Goal: Register for event/course

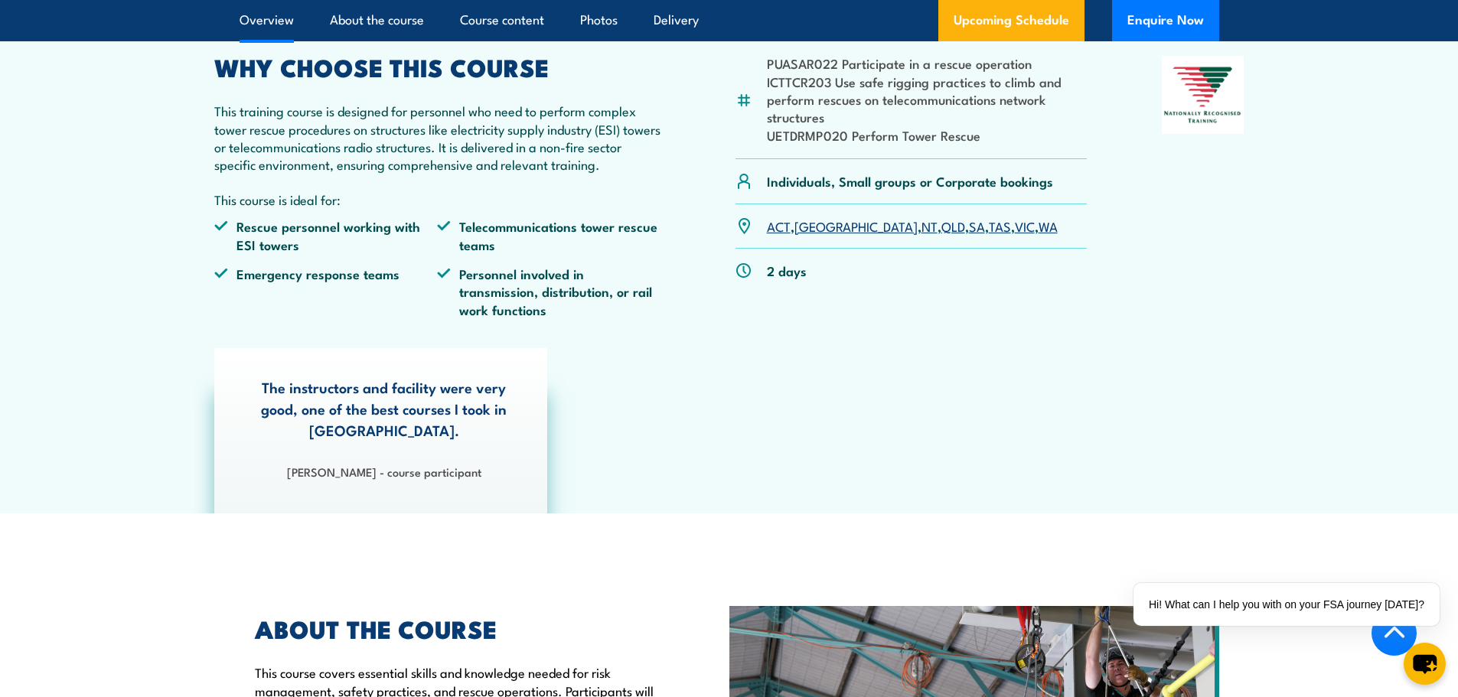
scroll to position [536, 0]
click at [906, 236] on p "ACT , NSW , NT , QLD , SA , TAS , VIC , WA" at bounding box center [912, 227] width 291 height 18
click at [969, 236] on link "SA" at bounding box center [977, 226] width 16 height 18
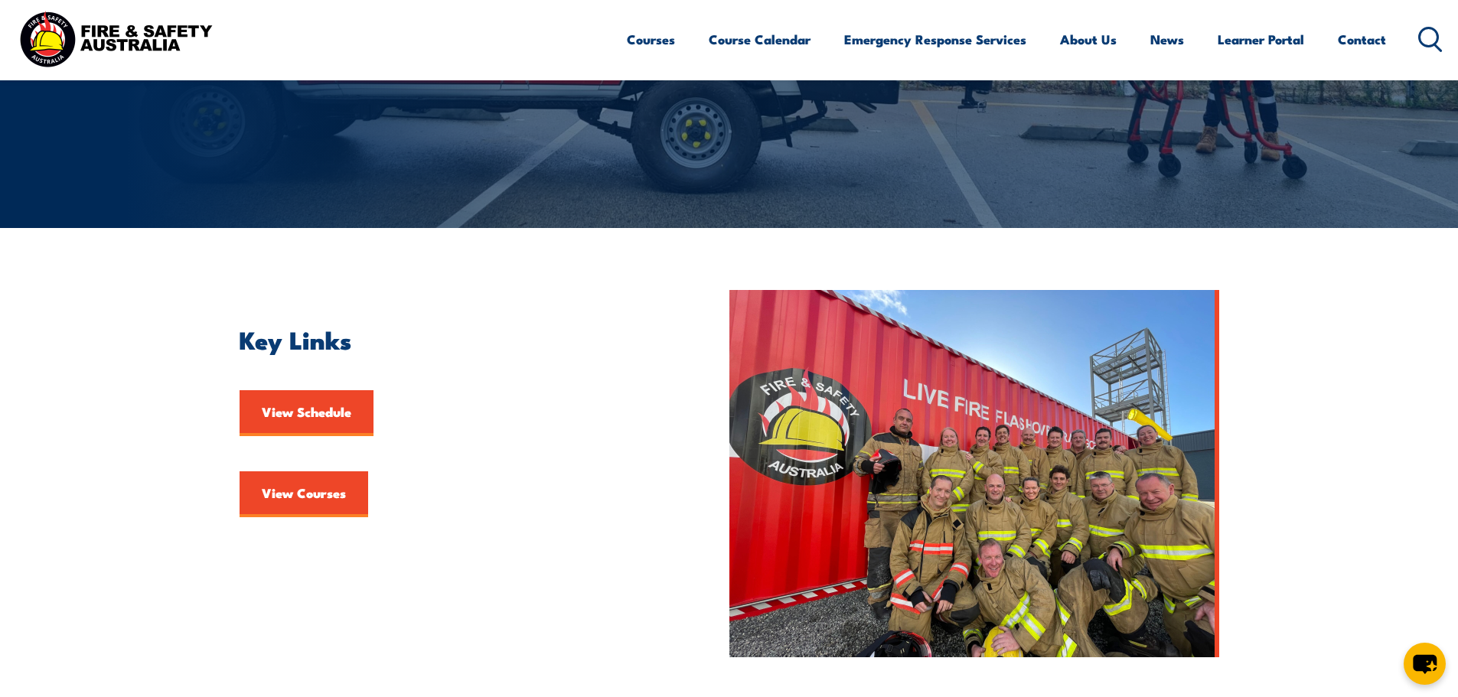
scroll to position [230, 0]
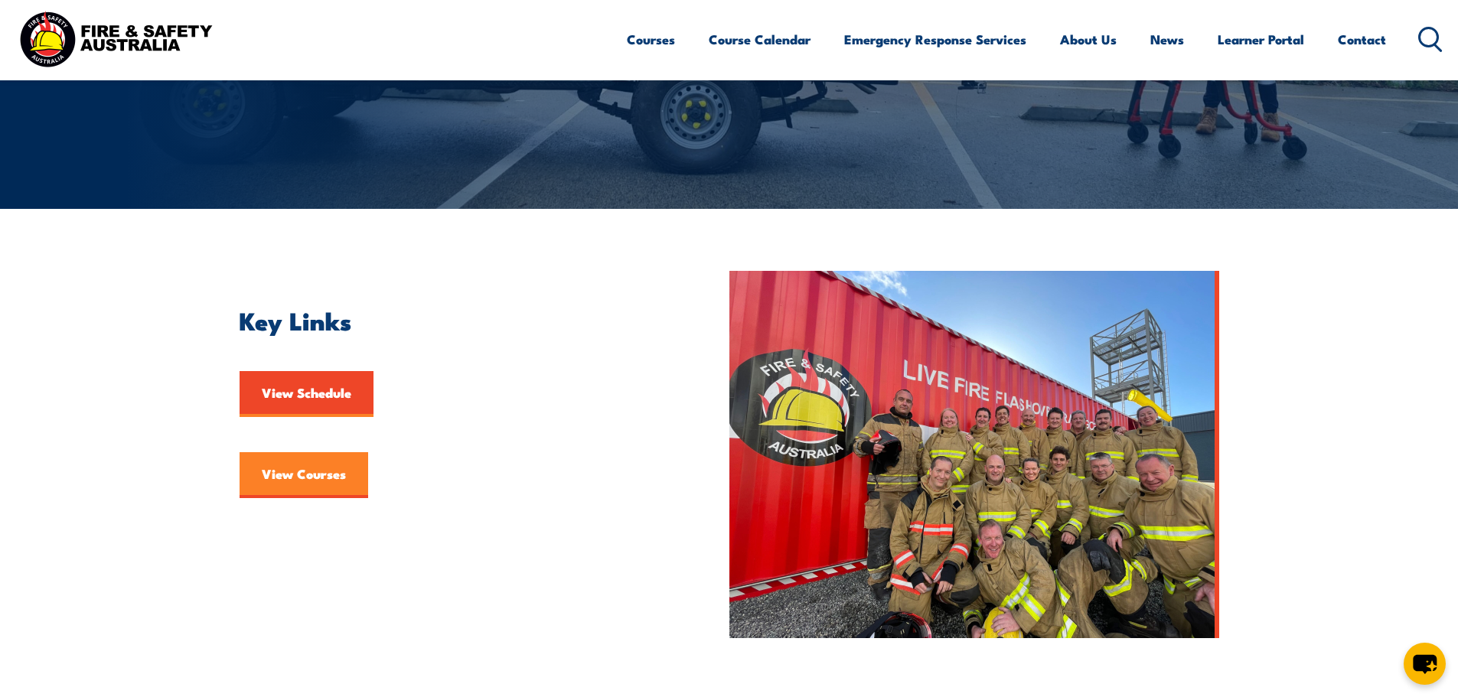
click at [295, 472] on link "View Courses" at bounding box center [303, 475] width 129 height 46
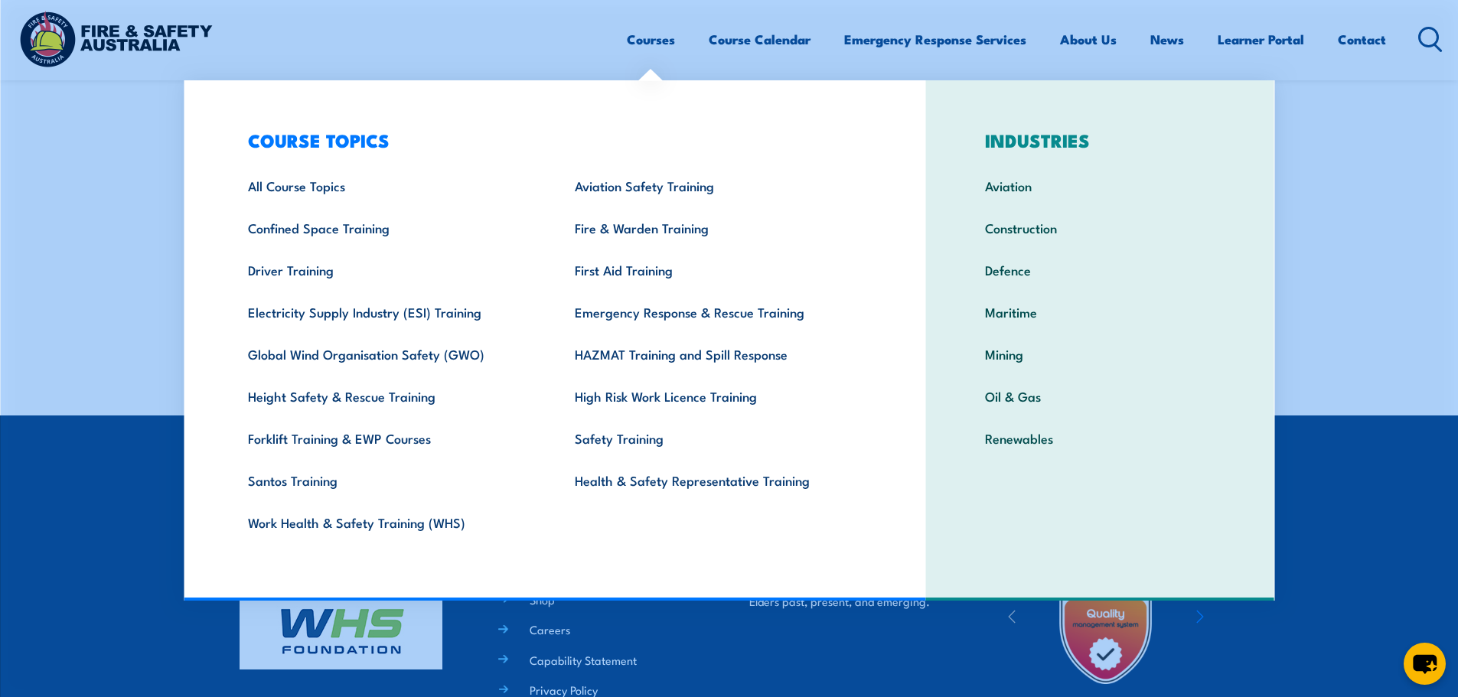
click at [646, 41] on link "Courses" at bounding box center [651, 39] width 48 height 41
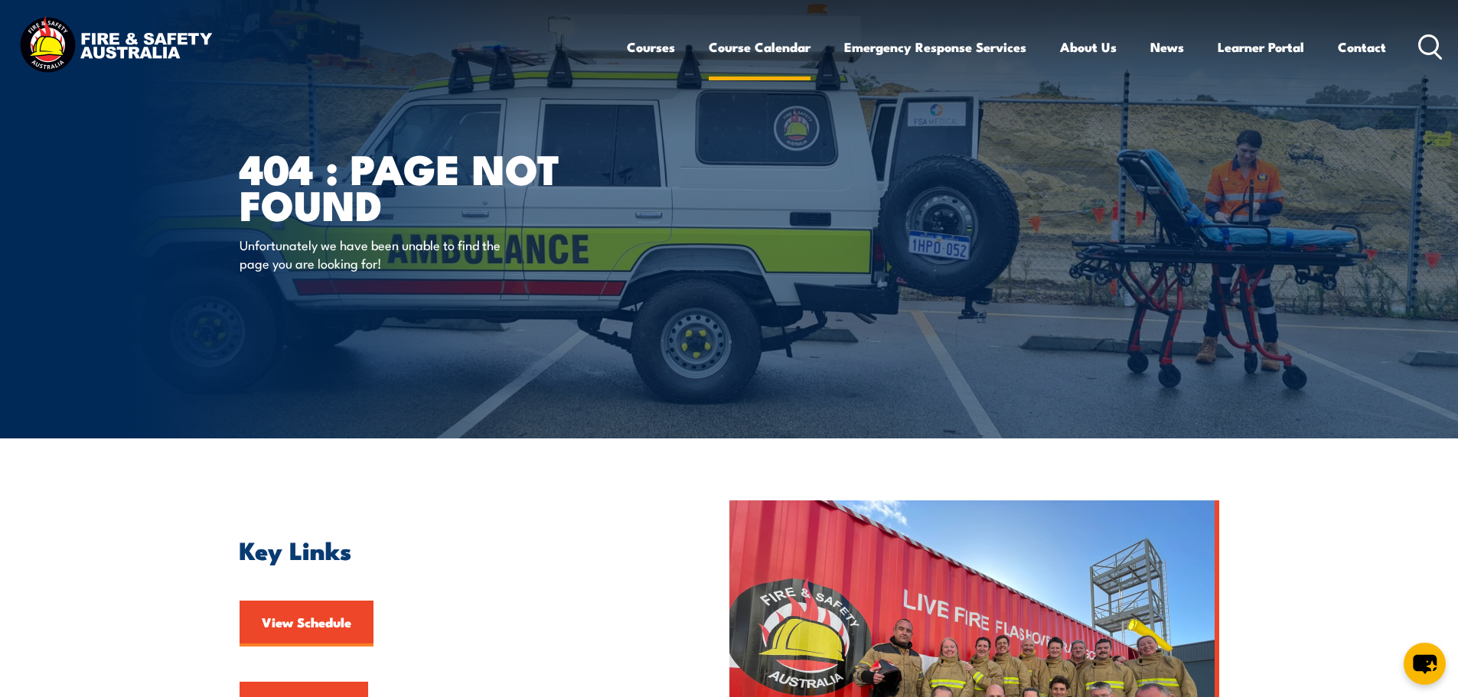
click at [767, 47] on link "Course Calendar" at bounding box center [760, 47] width 102 height 41
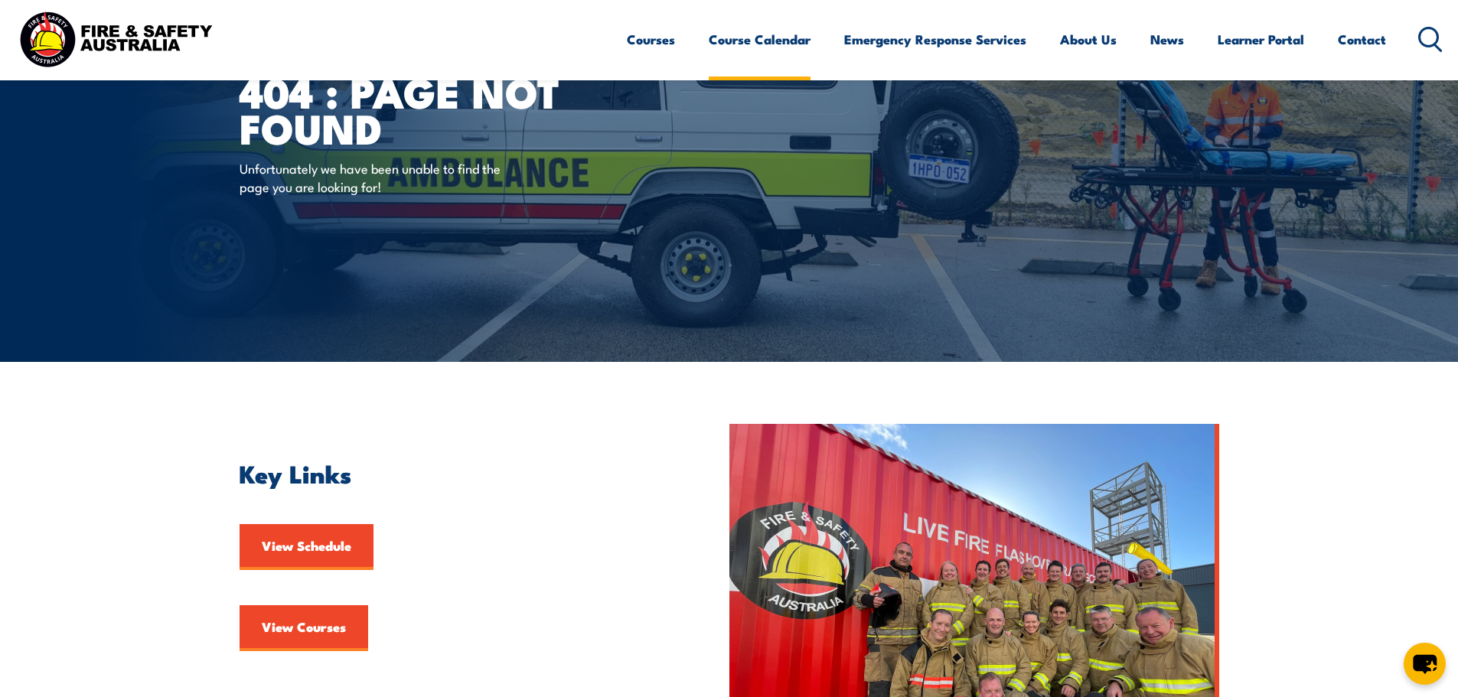
scroll to position [214, 0]
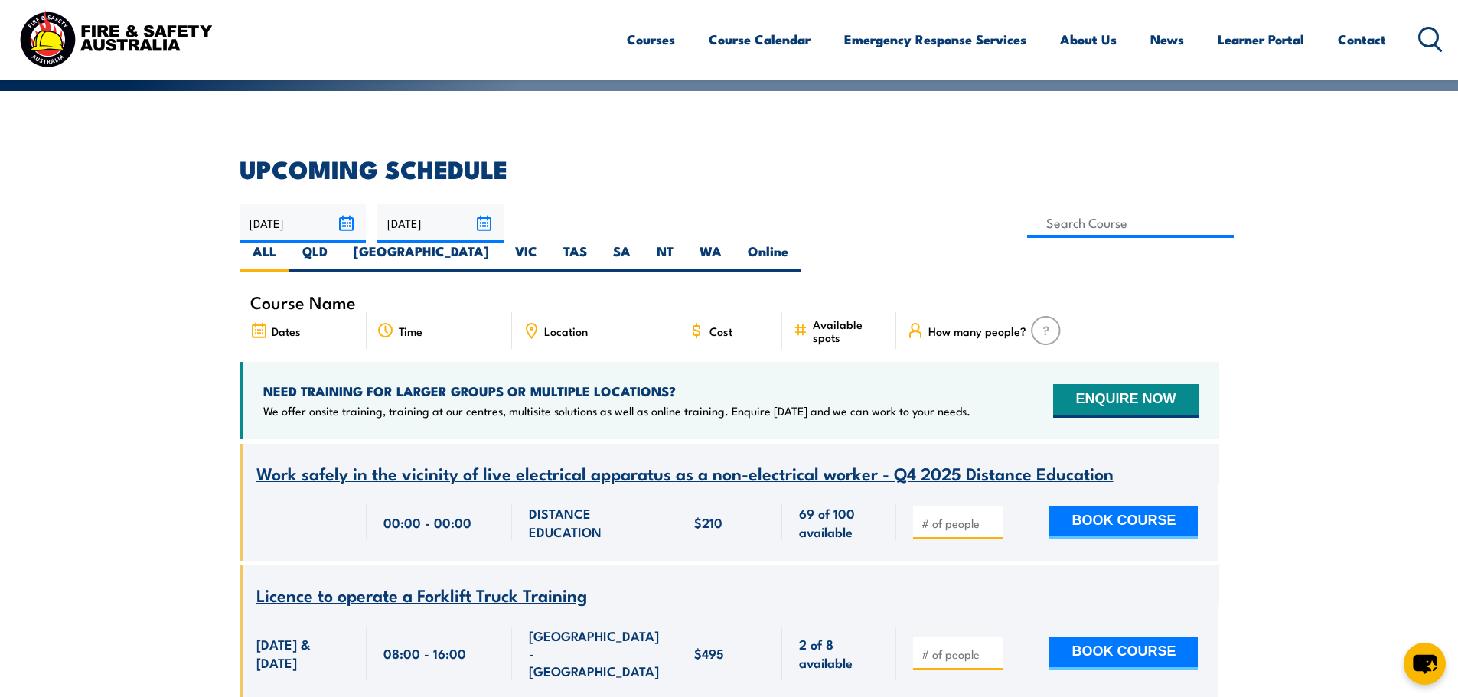
scroll to position [383, 0]
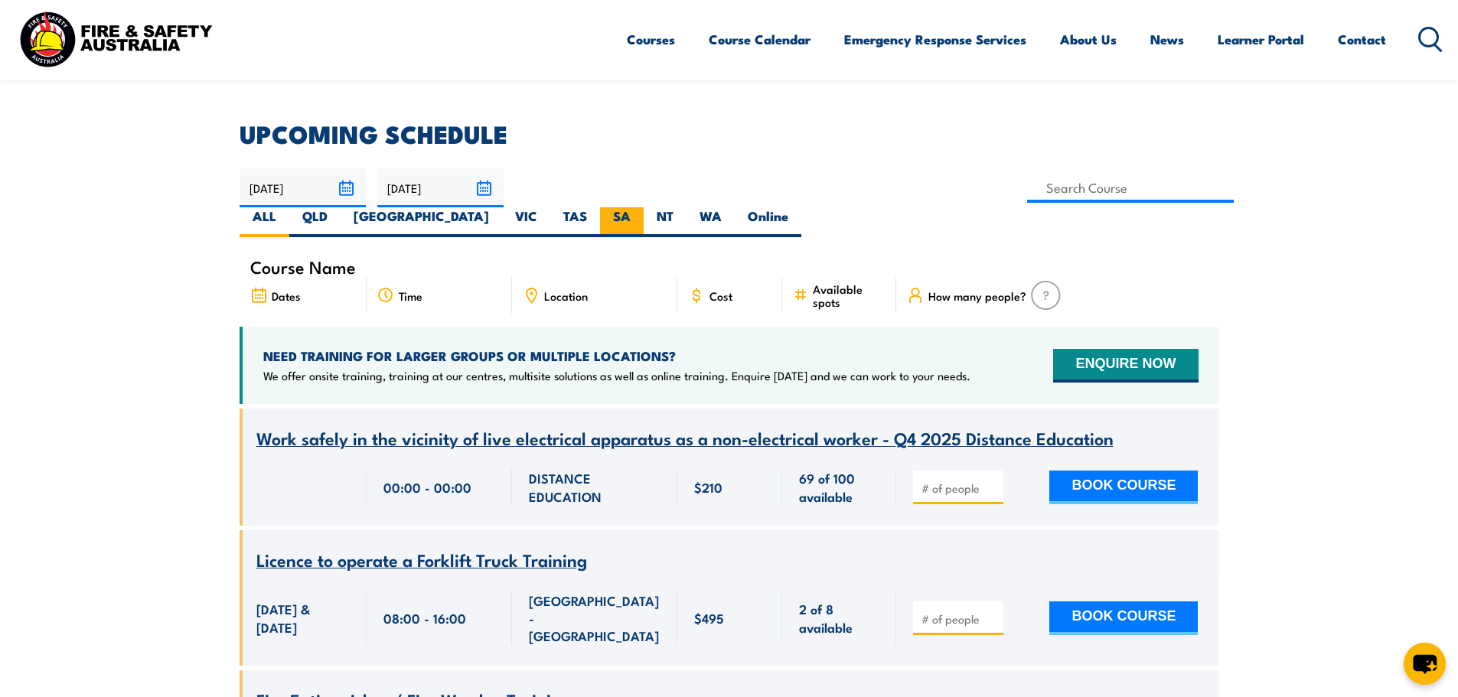
click at [643, 207] on label "SA" at bounding box center [622, 222] width 44 height 30
click at [640, 207] on input "SA" at bounding box center [635, 212] width 10 height 10
radio input "true"
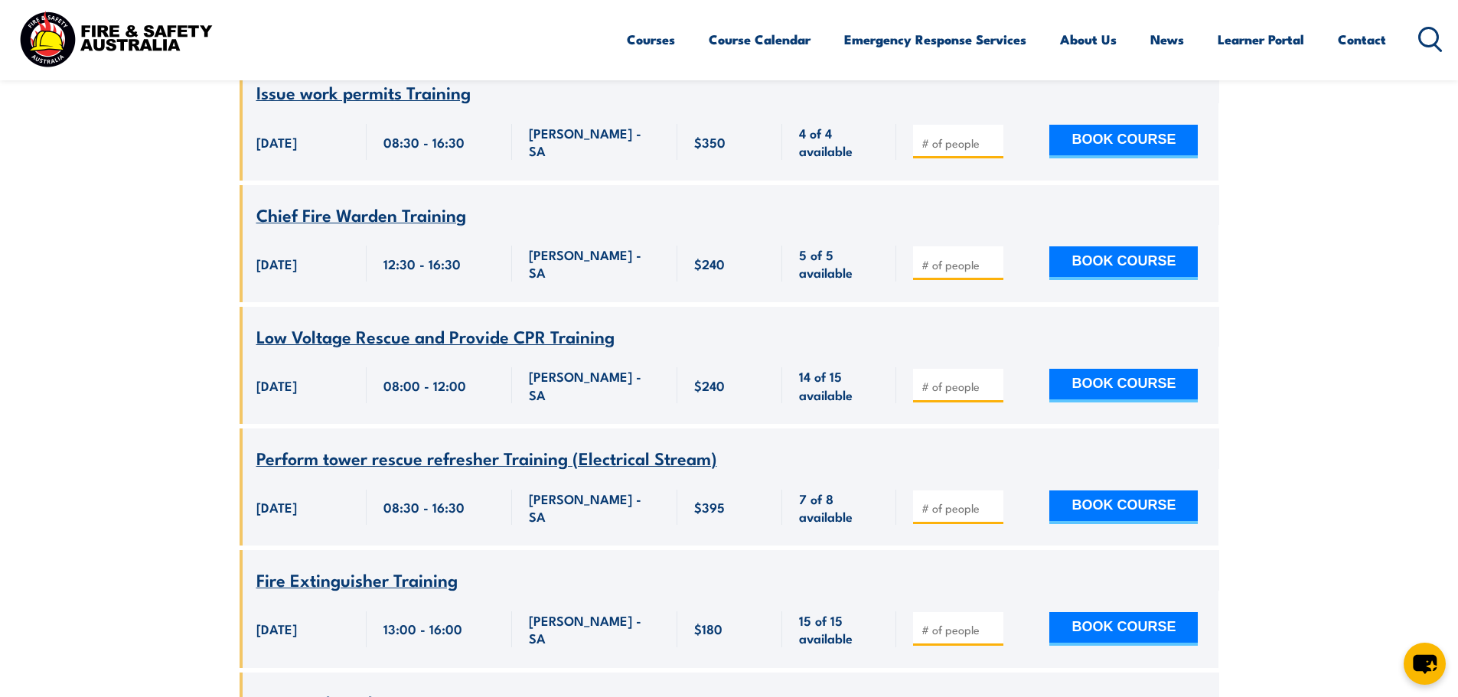
scroll to position [8845, 0]
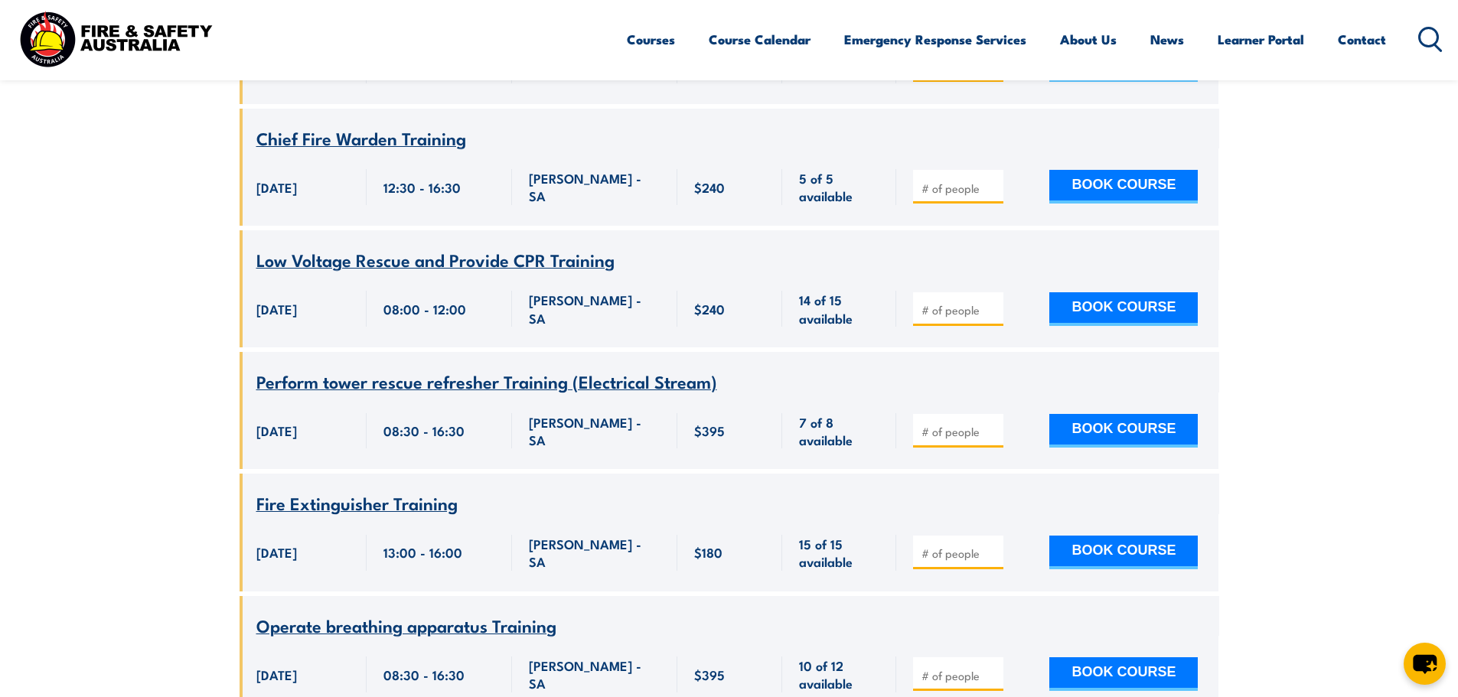
click at [510, 394] on span "Perform tower rescue refresher Training (Electrical Stream)" at bounding box center [486, 381] width 461 height 26
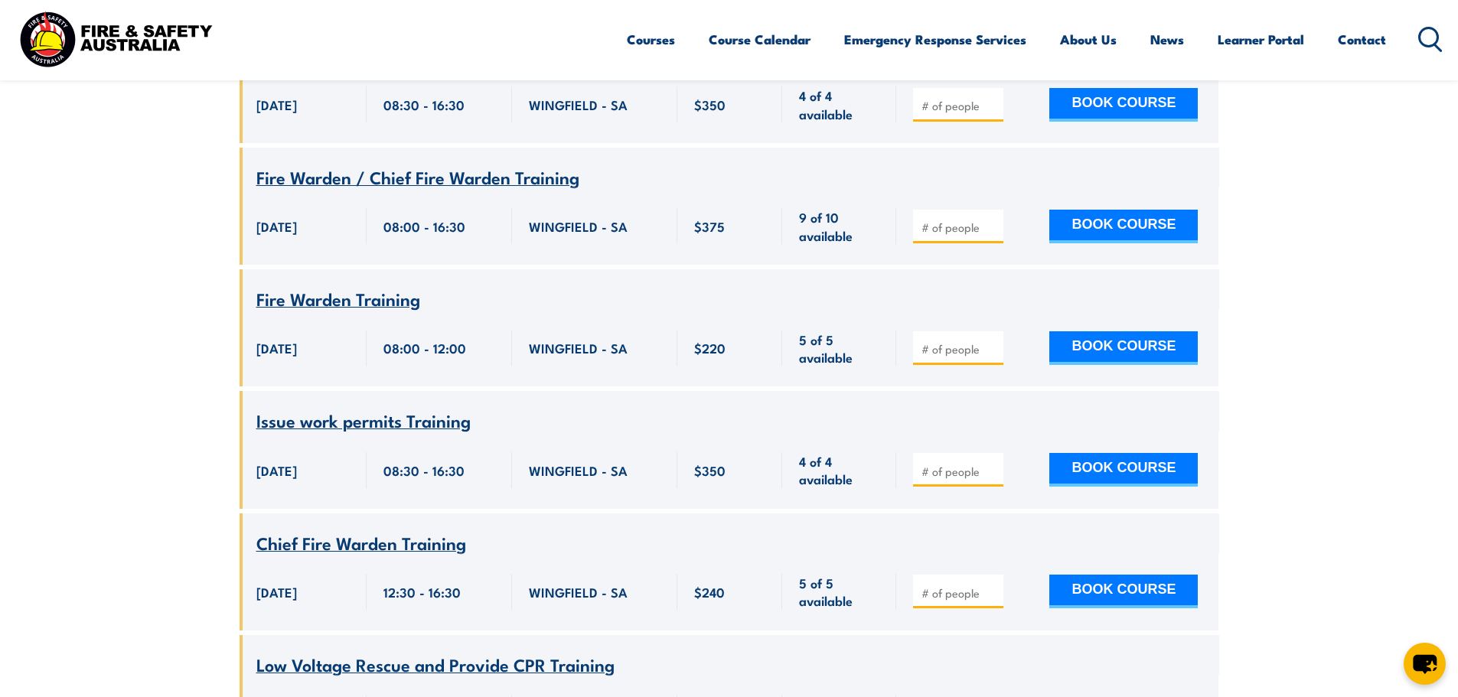
scroll to position [8583, 0]
